Goal: Information Seeking & Learning: Learn about a topic

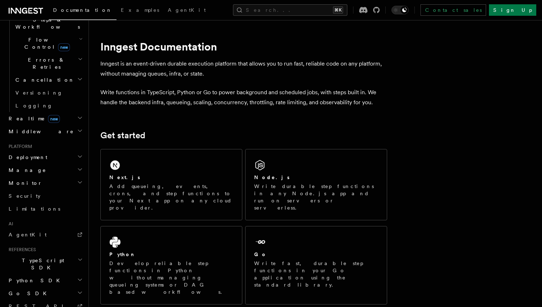
scroll to position [250, 0]
click at [57, 227] on link "AgentKit" at bounding box center [45, 233] width 79 height 13
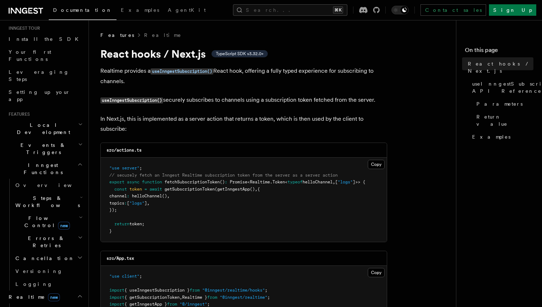
scroll to position [81, 0]
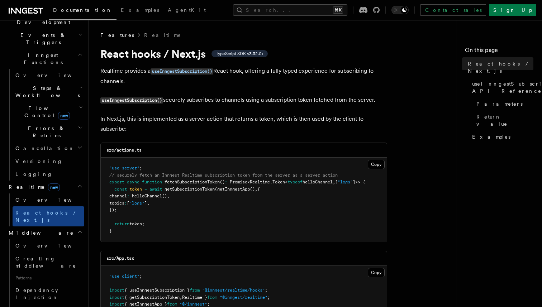
scroll to position [196, 0]
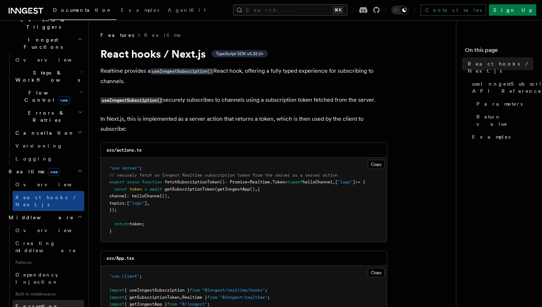
click at [55, 304] on span "Encryption Middleware" at bounding box center [47, 310] width 65 height 13
